Goal: Task Accomplishment & Management: Manage account settings

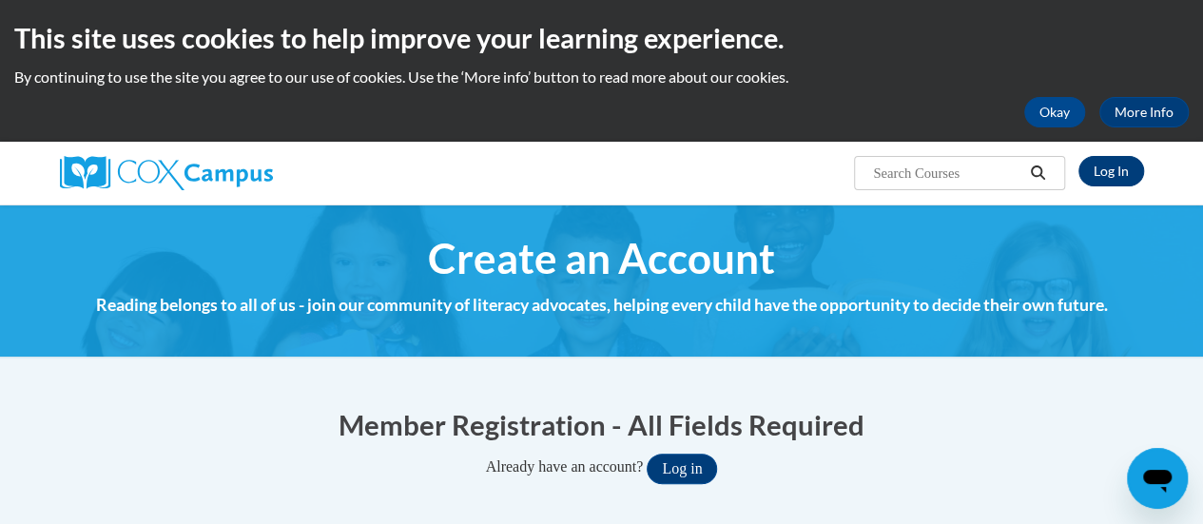
type input "jean.cieczka@rusd.org"
click at [1117, 157] on link "Log In" at bounding box center [1111, 171] width 66 height 30
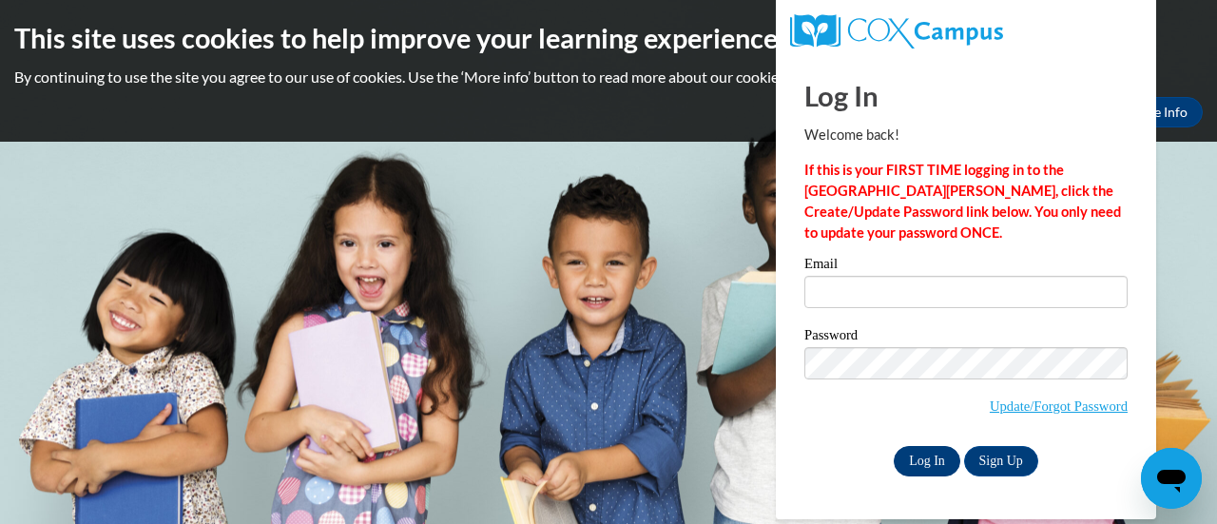
type input "jean.cieczka@rusd.org"
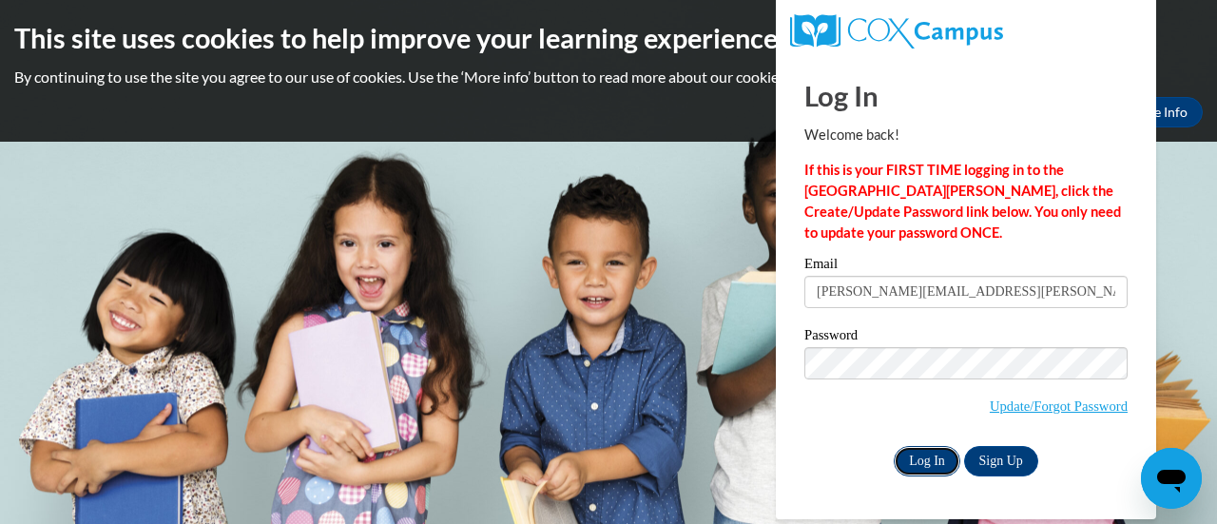
click at [914, 461] on input "Log In" at bounding box center [927, 461] width 67 height 30
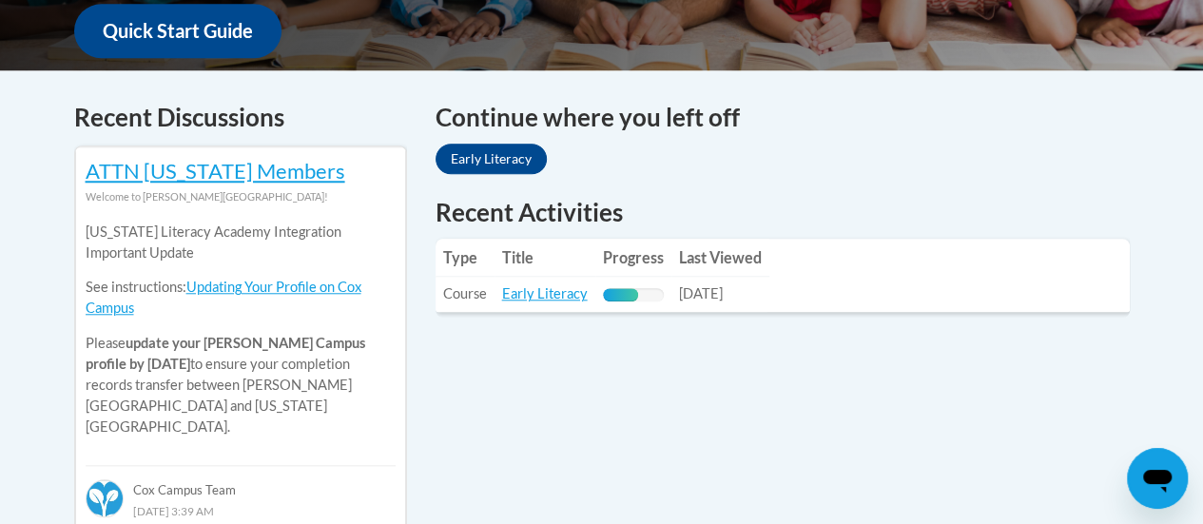
scroll to position [751, 0]
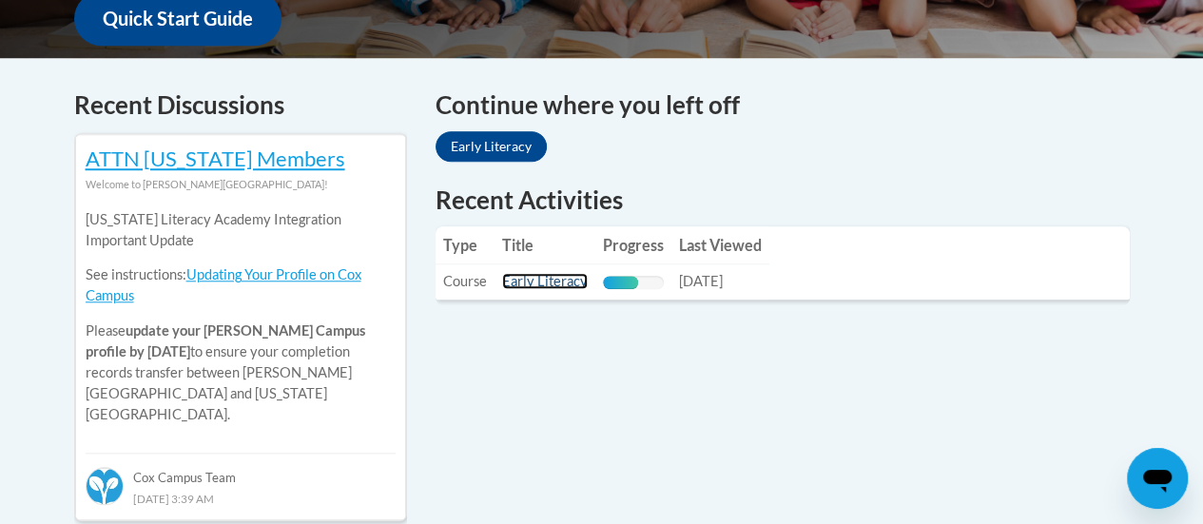
click at [530, 280] on link "Early Literacy" at bounding box center [545, 281] width 86 height 16
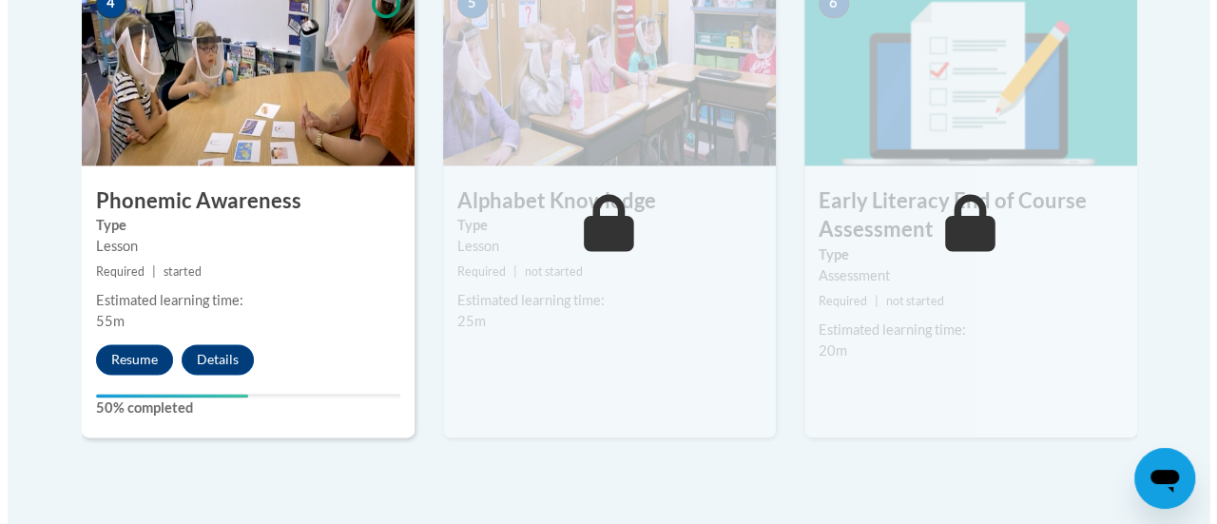
scroll to position [1190, 0]
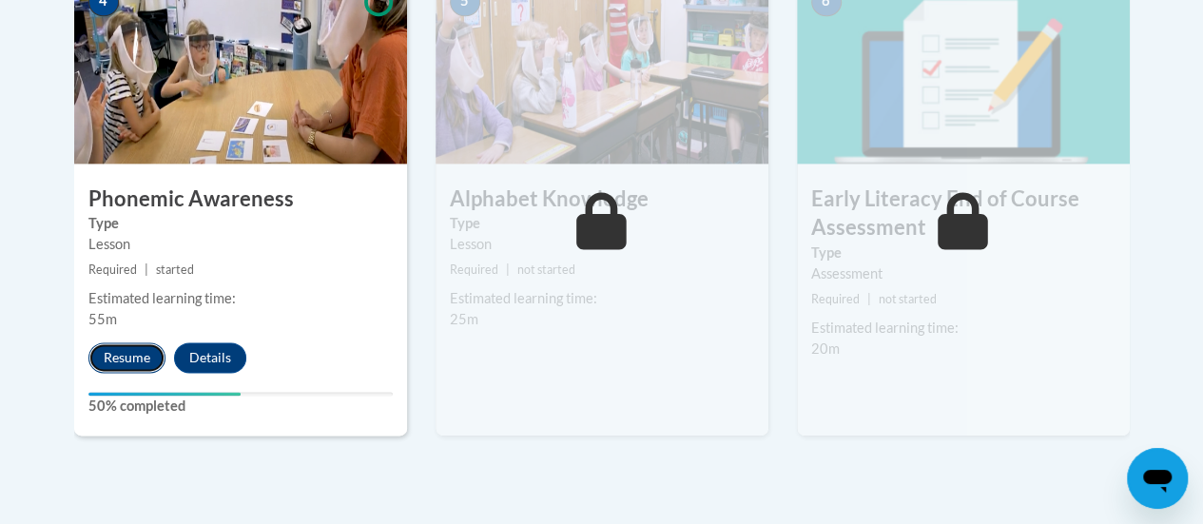
click at [111, 357] on button "Resume" at bounding box center [126, 357] width 77 height 30
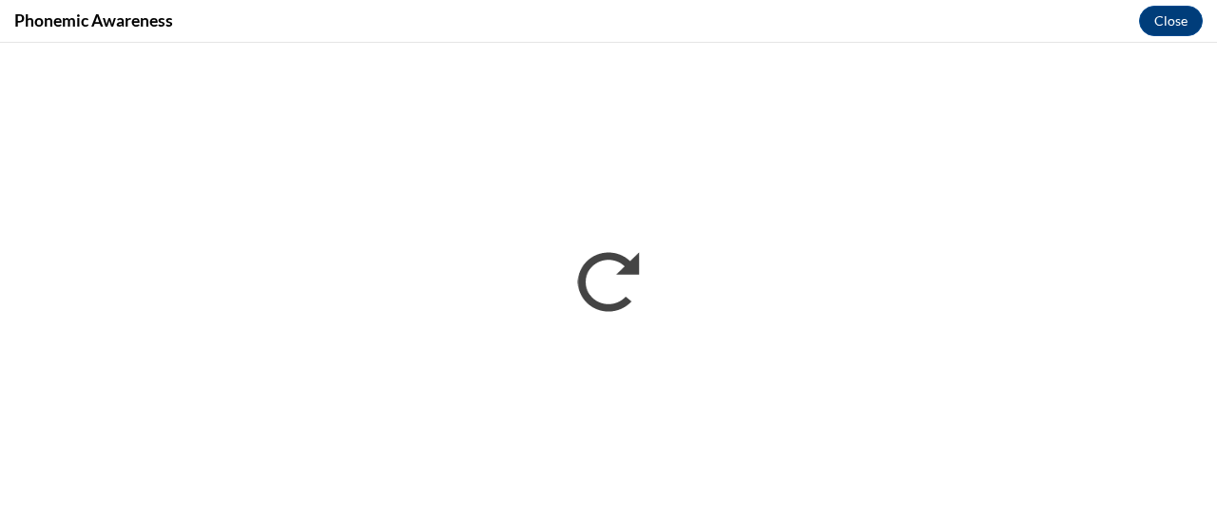
scroll to position [0, 0]
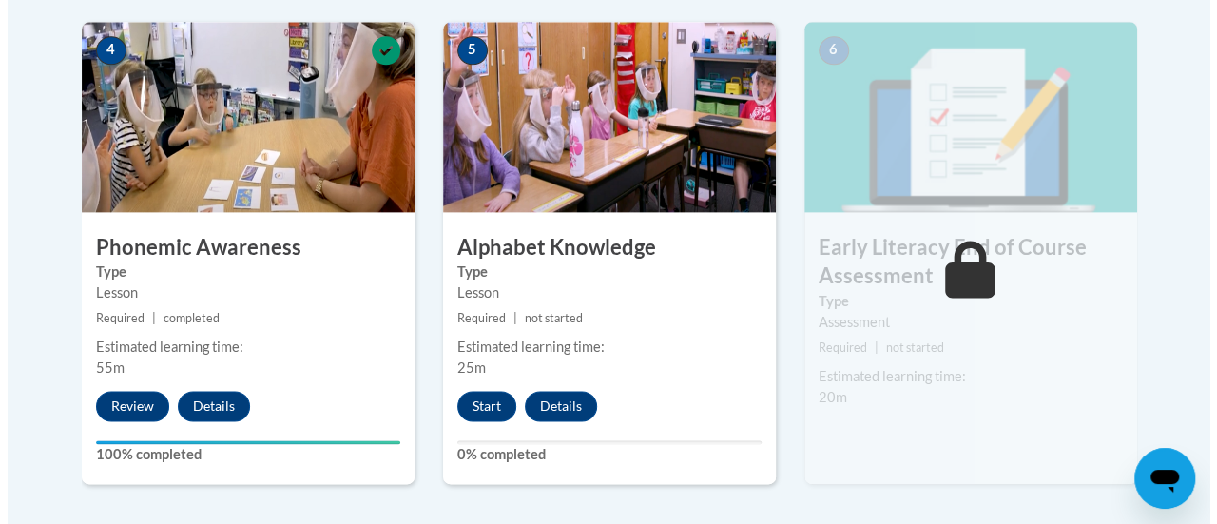
scroll to position [1145, 0]
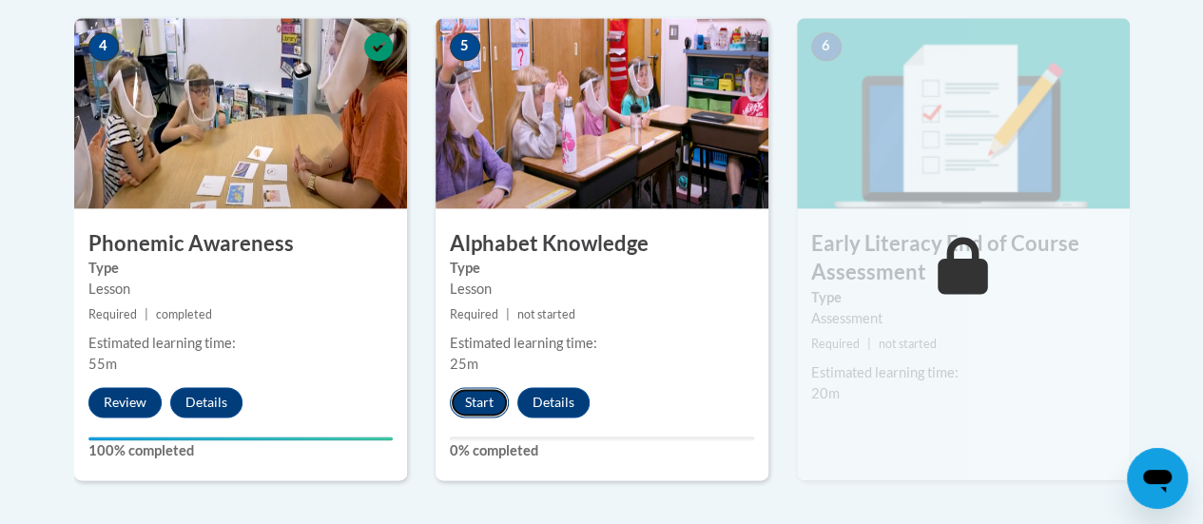
click at [477, 404] on button "Start" at bounding box center [479, 402] width 59 height 30
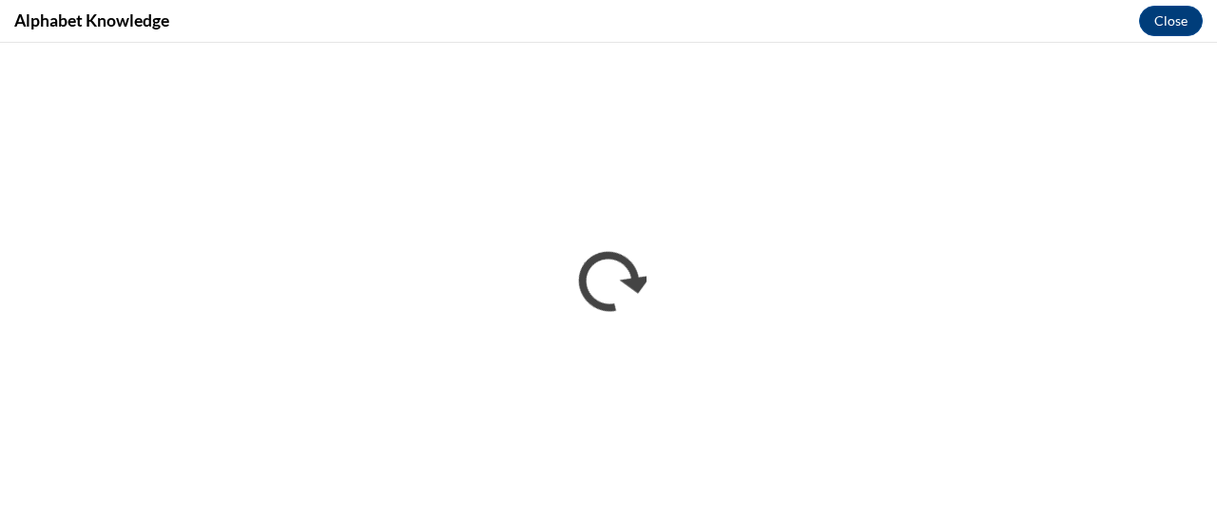
scroll to position [0, 0]
